Goal: Task Accomplishment & Management: Manage account settings

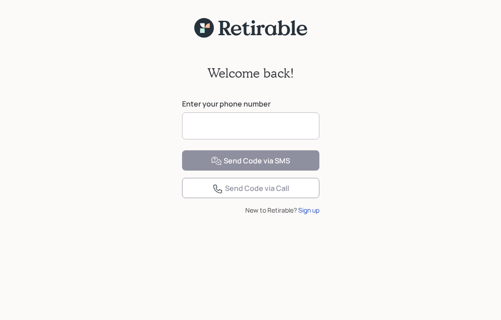
click at [280, 117] on input at bounding box center [250, 125] width 137 height 27
type input "**********"
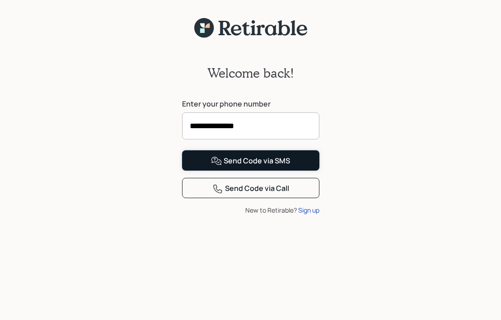
click at [200, 171] on button "Send Code via SMS" at bounding box center [250, 160] width 137 height 20
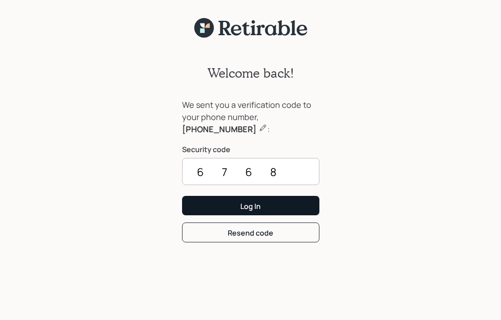
type input "6768"
click at [222, 204] on button "Log In" at bounding box center [250, 205] width 137 height 19
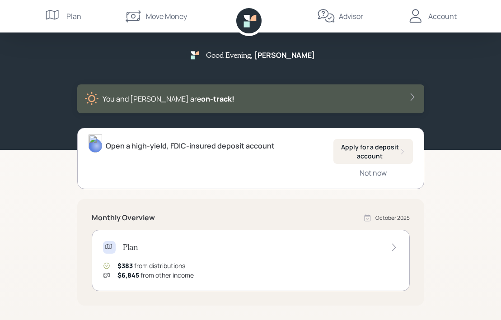
click at [440, 16] on div "Account" at bounding box center [442, 16] width 28 height 11
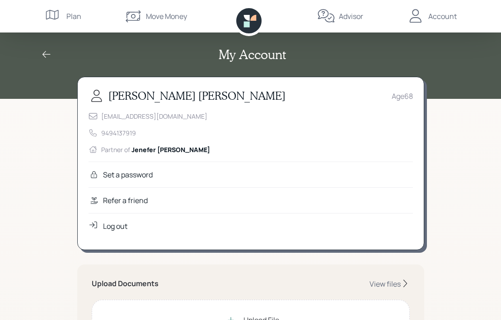
click at [113, 226] on div "Log out" at bounding box center [115, 226] width 24 height 11
